Goal: Navigation & Orientation: Find specific page/section

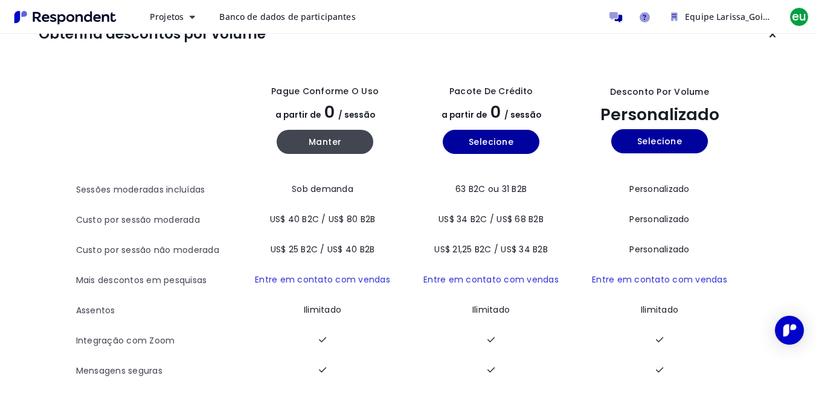
scroll to position [60, 0]
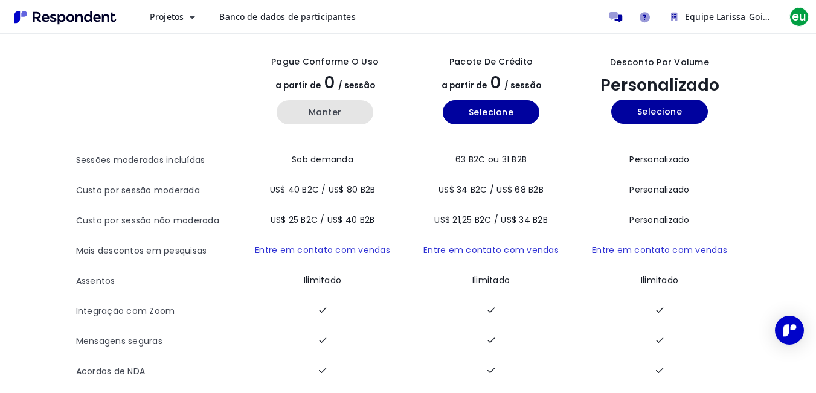
click at [327, 117] on font "Manter" at bounding box center [325, 112] width 33 height 12
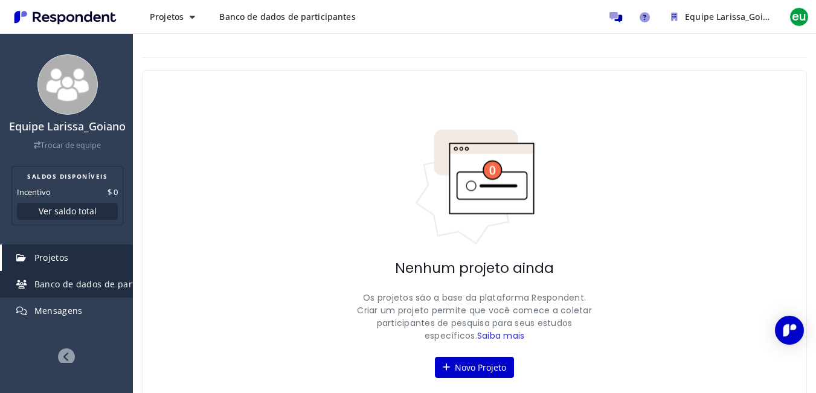
click at [88, 298] on link "Banco de dados de participantes" at bounding box center [67, 284] width 131 height 27
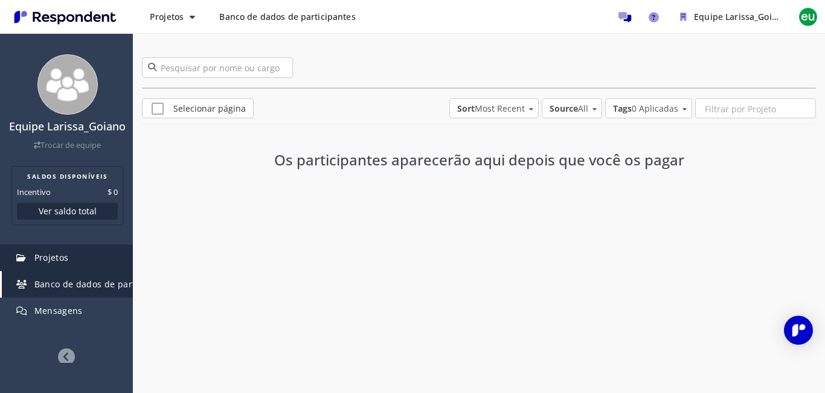
click at [74, 271] on link "Projetos" at bounding box center [67, 258] width 131 height 27
